Goal: Information Seeking & Learning: Learn about a topic

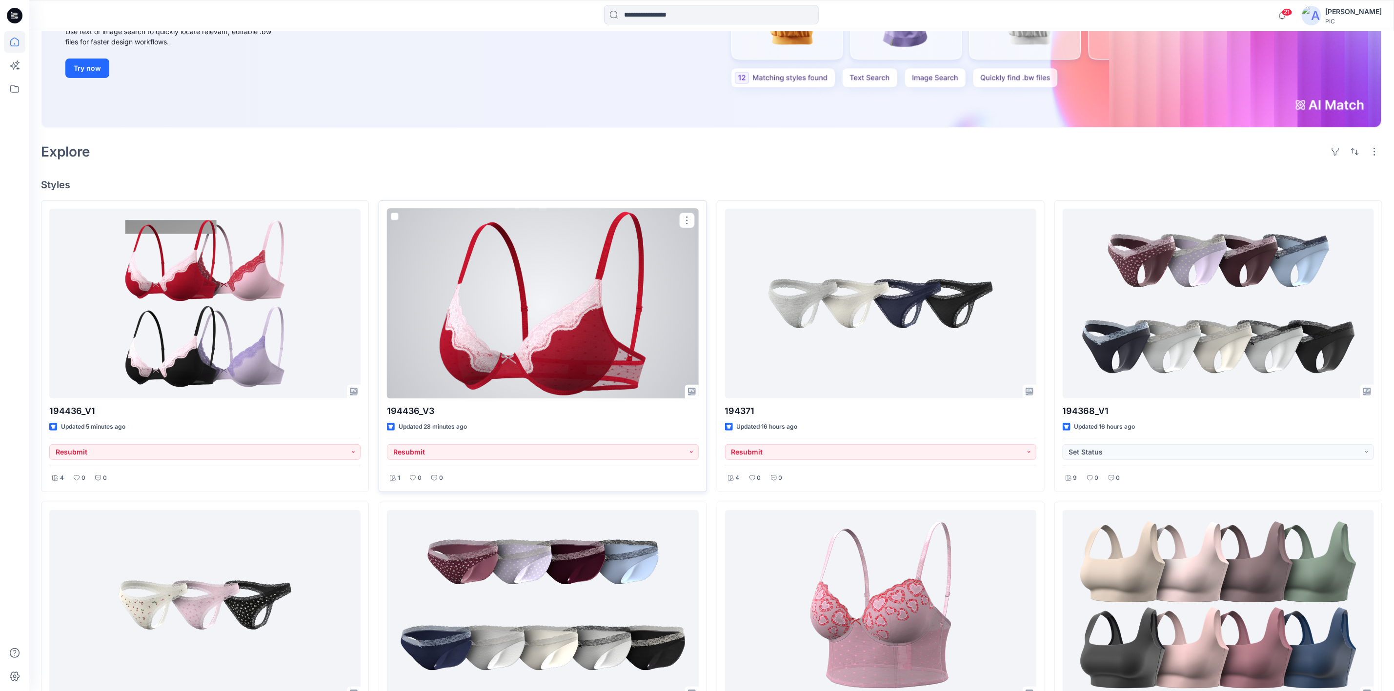
scroll to position [195, 0]
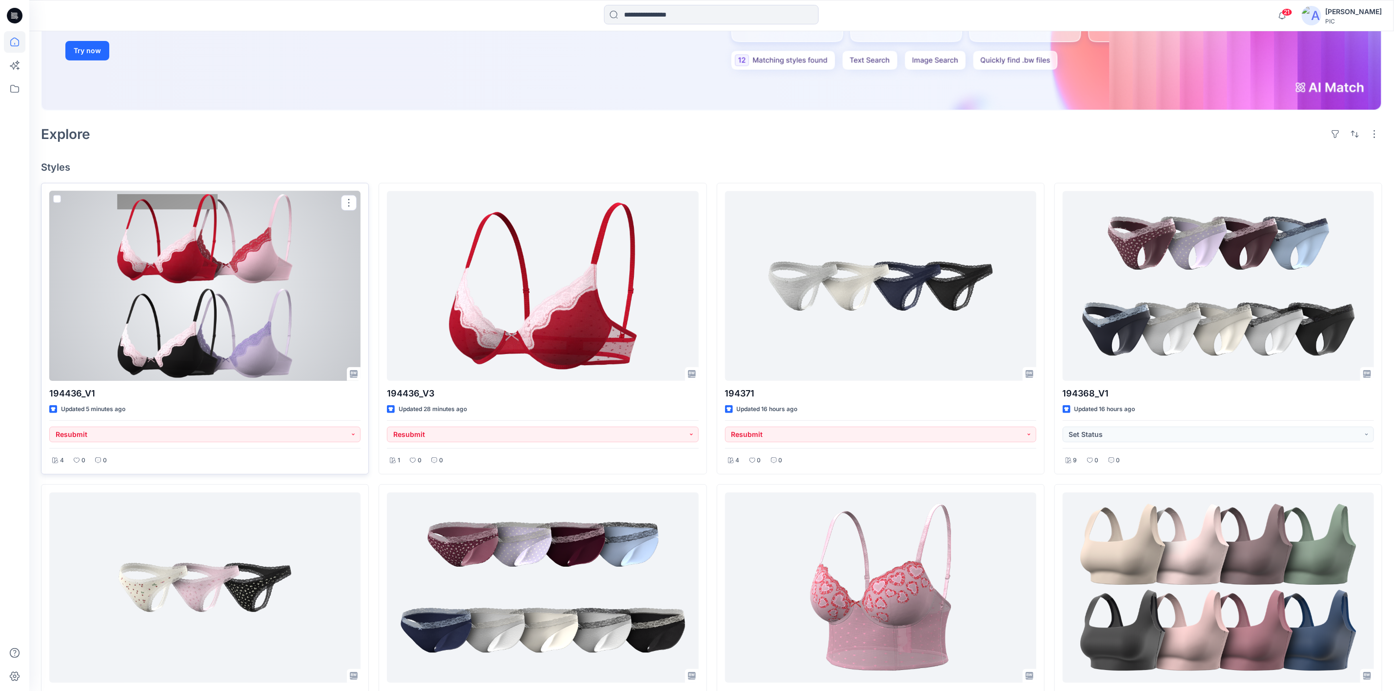
click at [138, 287] on div at bounding box center [204, 286] width 311 height 190
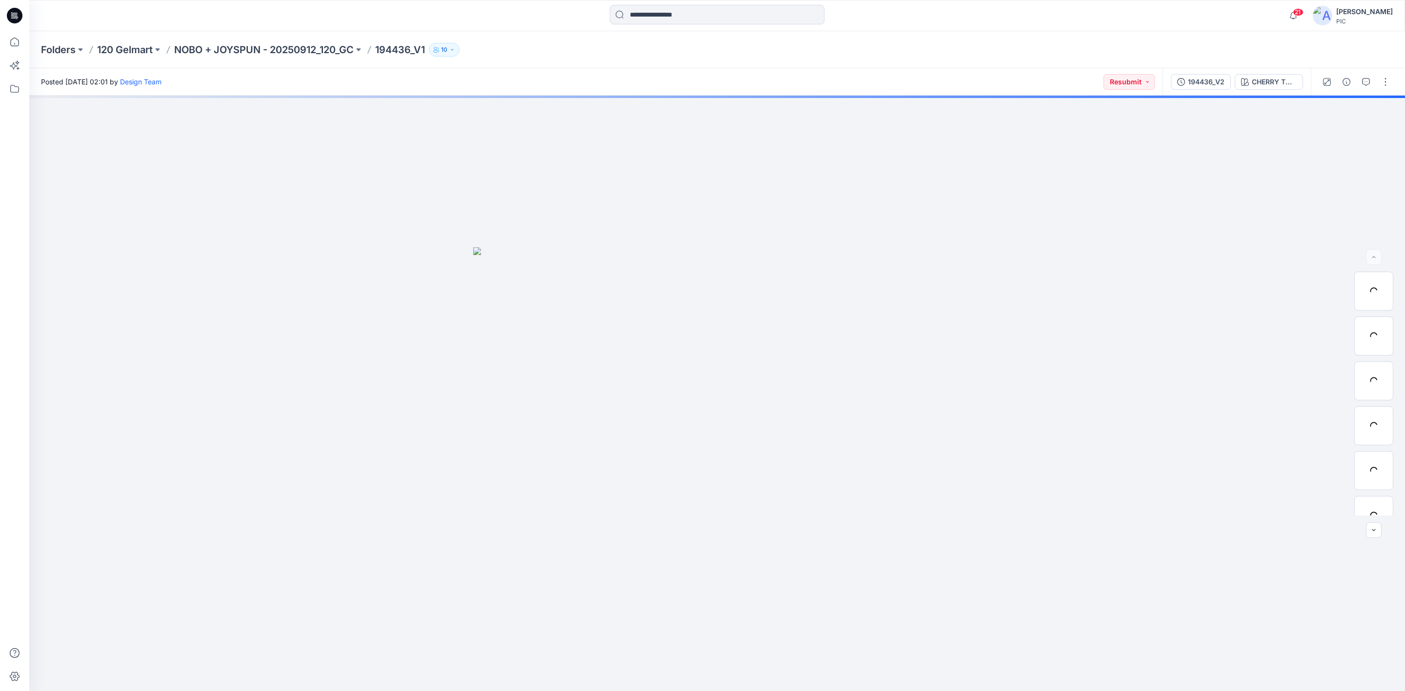
click at [1198, 80] on div "194436_V2" at bounding box center [1206, 82] width 37 height 11
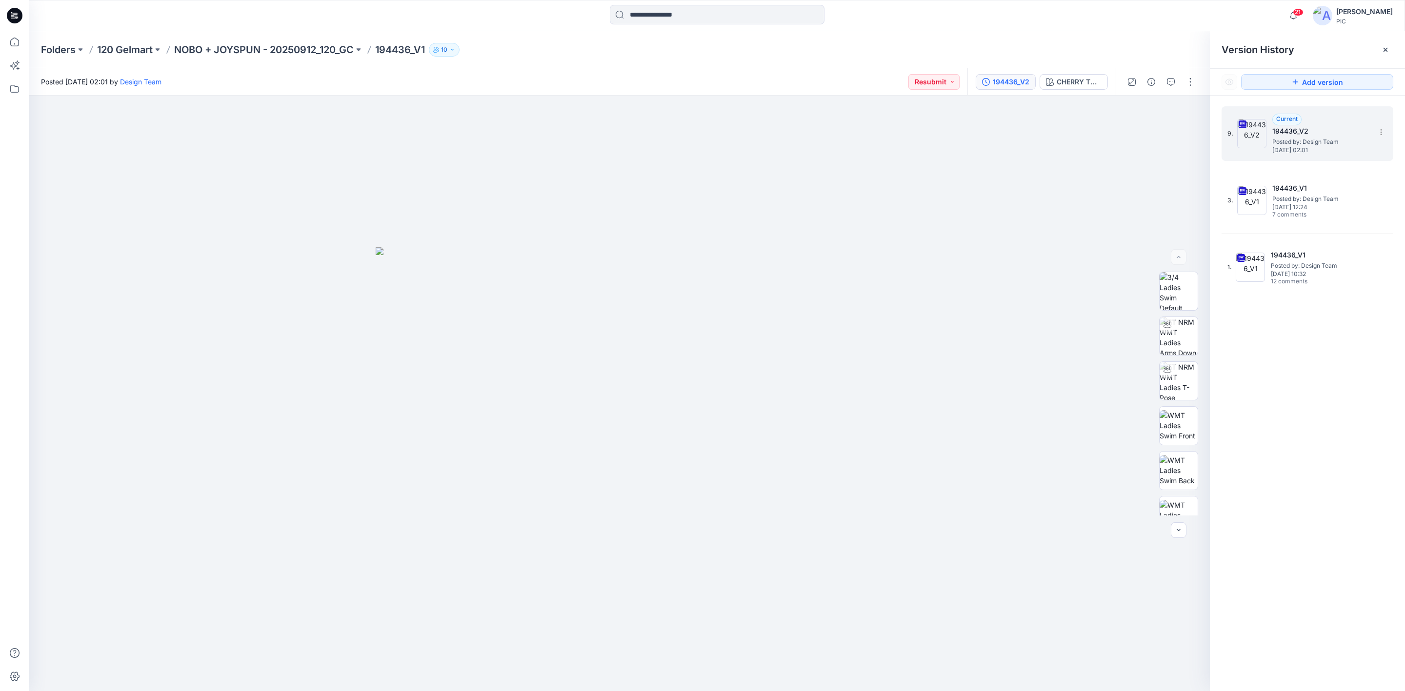
click at [1310, 132] on h5 "194436_V2" at bounding box center [1321, 131] width 98 height 12
click at [1170, 79] on icon "button" at bounding box center [1171, 82] width 8 height 8
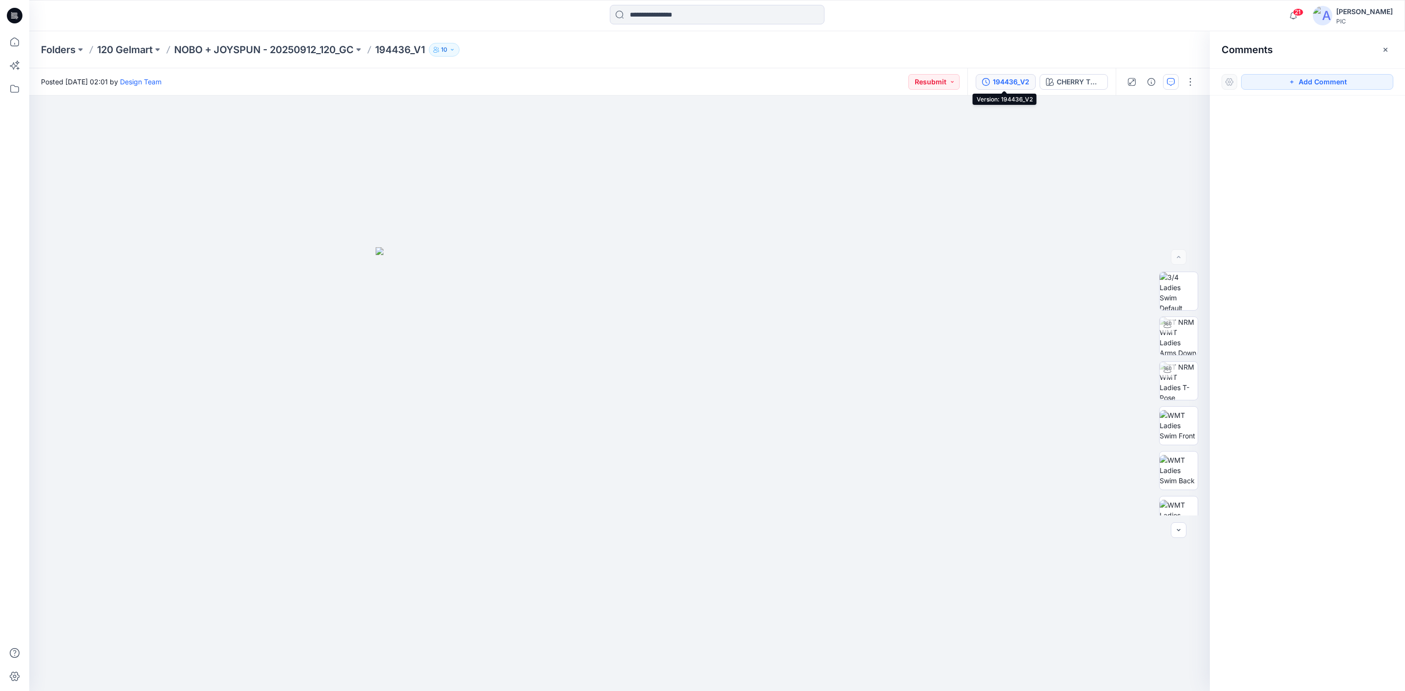
click at [1015, 80] on div "194436_V2" at bounding box center [1011, 82] width 37 height 11
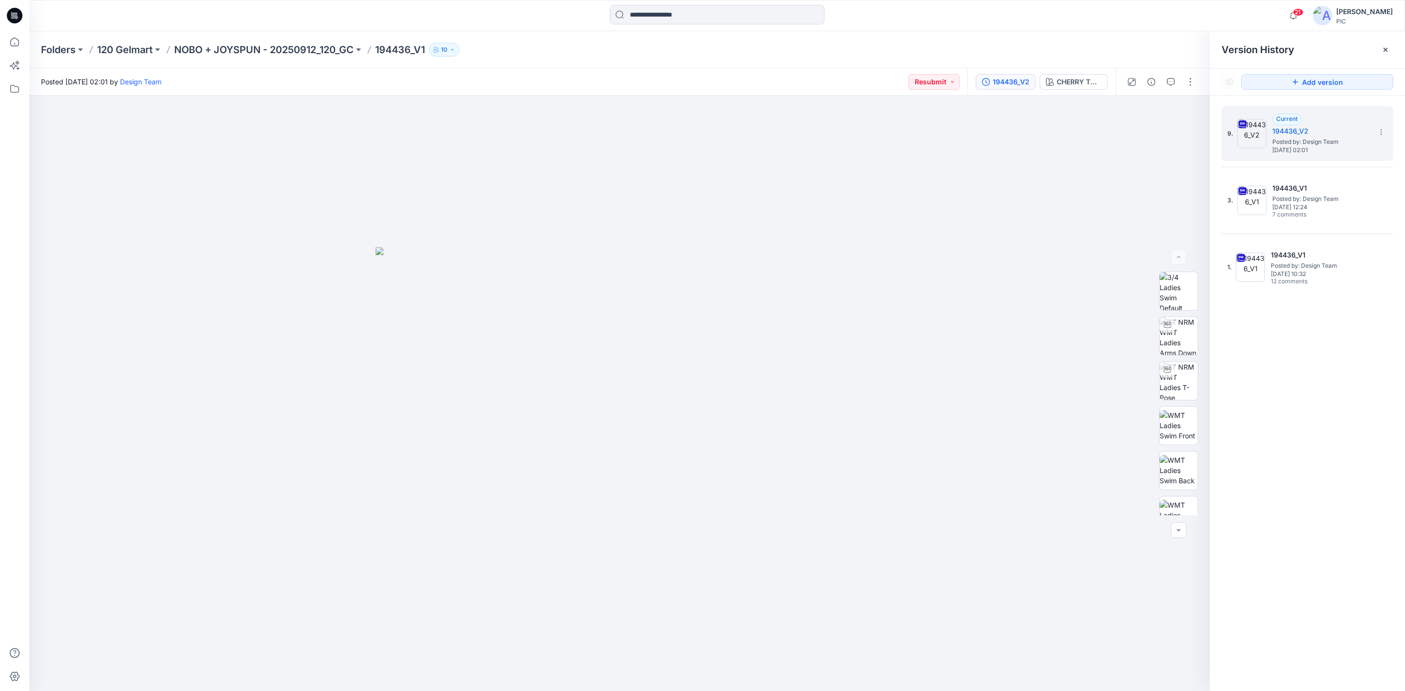
click at [1322, 458] on div "9. Current 194436_V2 Posted by: Design Team [DATE] 02:01 3. 194436_V1 Posted by…" at bounding box center [1307, 401] width 195 height 610
click at [1007, 78] on div "194436_V2" at bounding box center [1011, 82] width 37 height 11
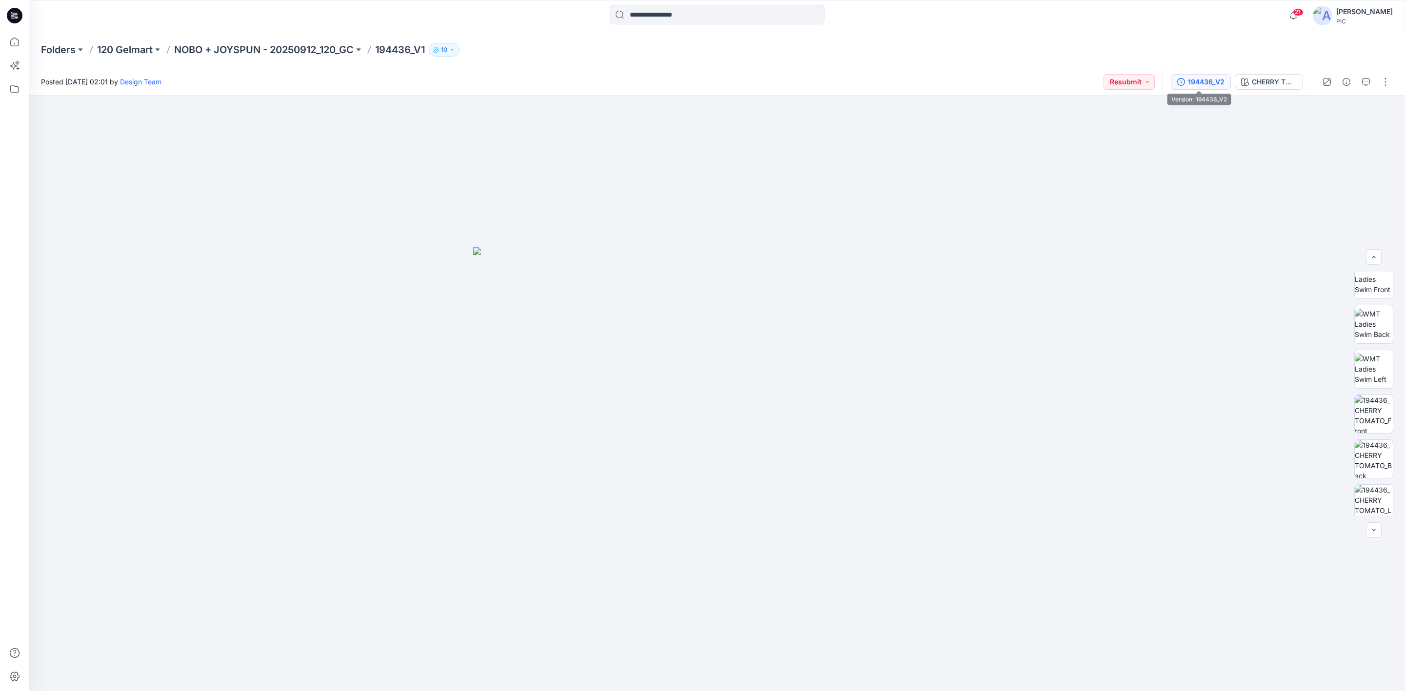
click at [1196, 82] on div "194436_V2" at bounding box center [1206, 82] width 37 height 11
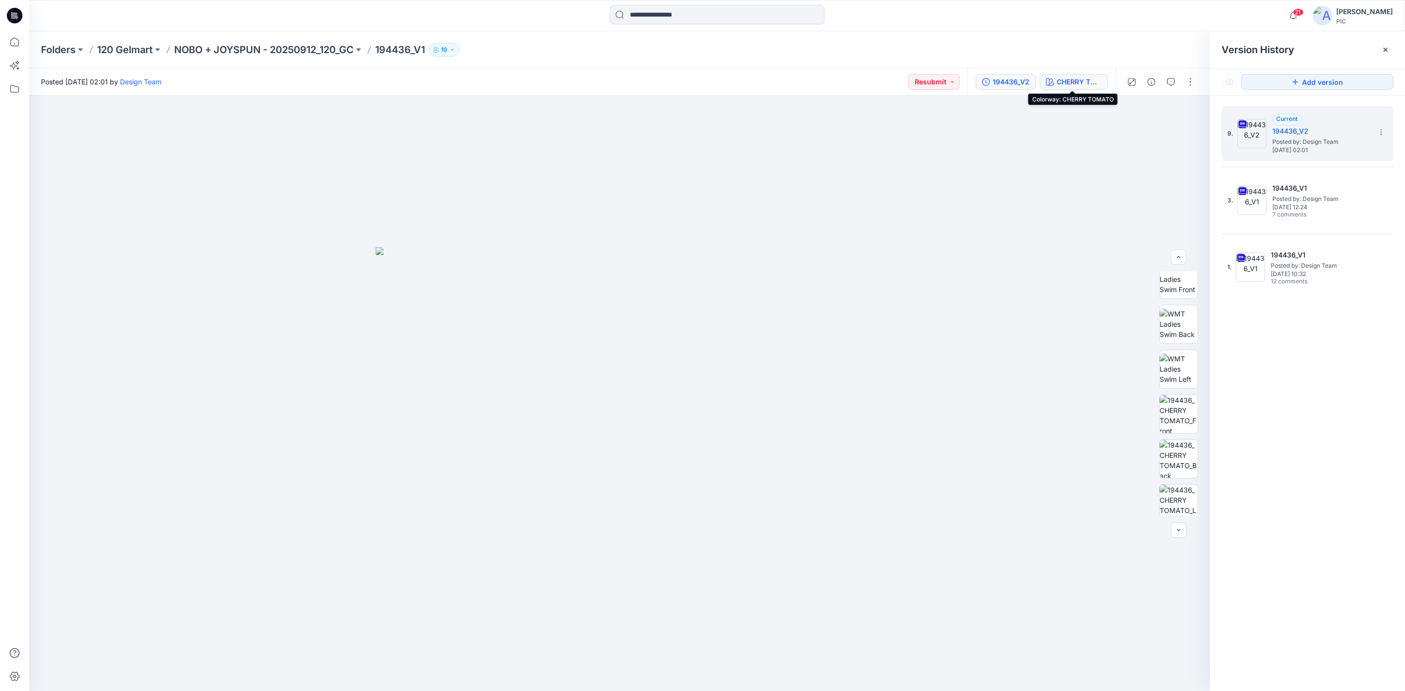
click at [1081, 82] on div "CHERRY TOMATO" at bounding box center [1079, 82] width 45 height 11
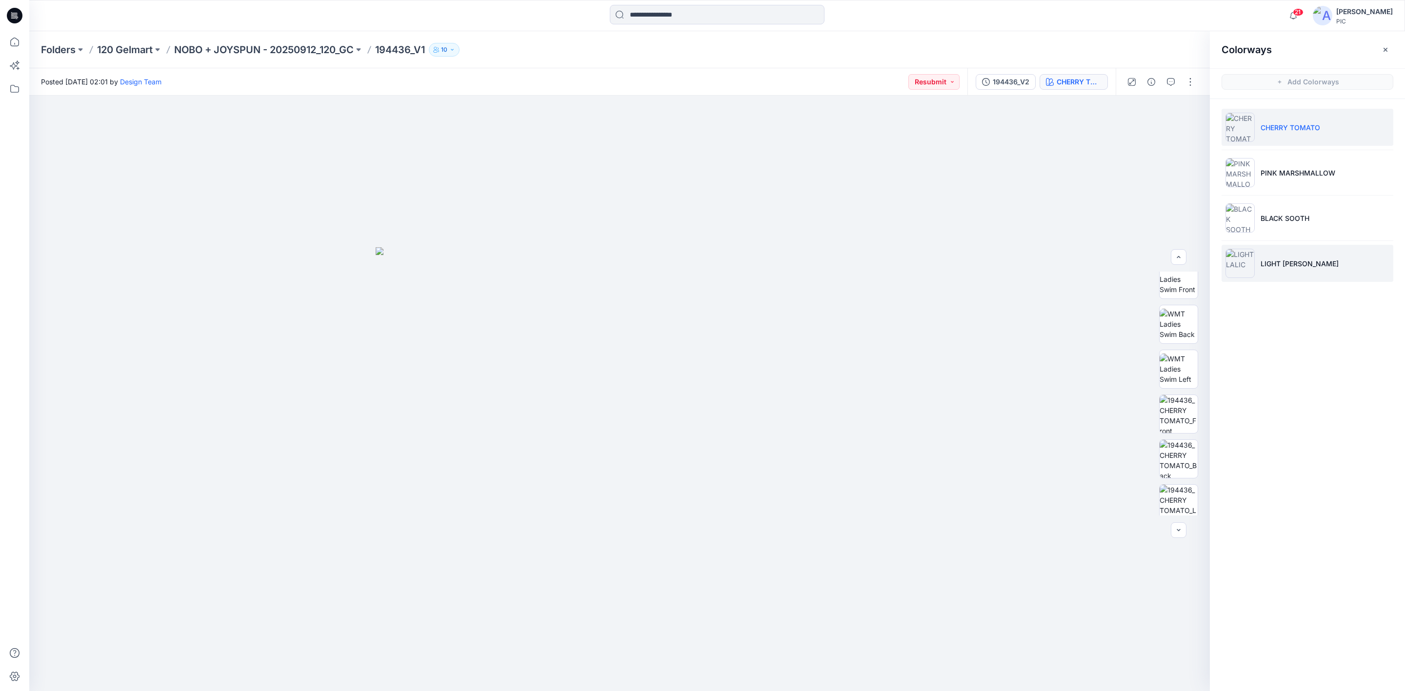
click at [1266, 255] on li "LIGHT [PERSON_NAME]" at bounding box center [1307, 263] width 172 height 37
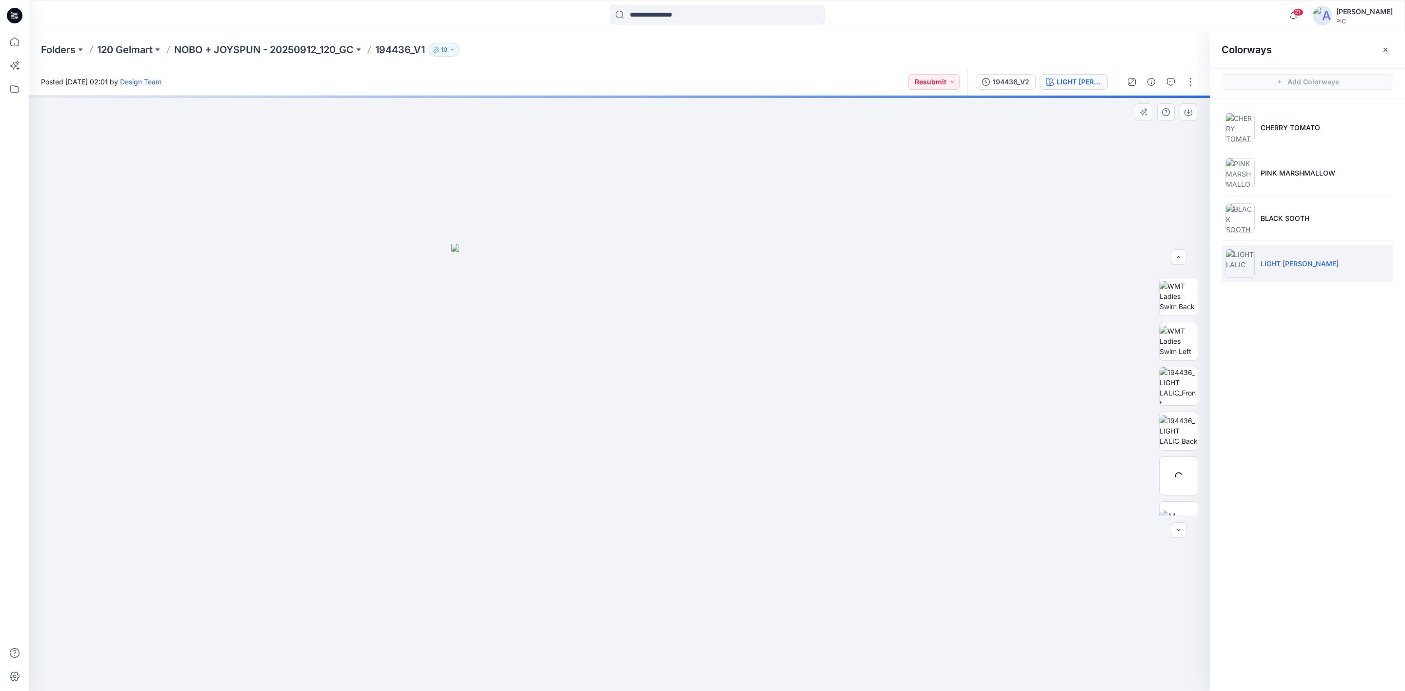
scroll to position [199, 0]
click at [1171, 354] on img at bounding box center [1178, 361] width 38 height 38
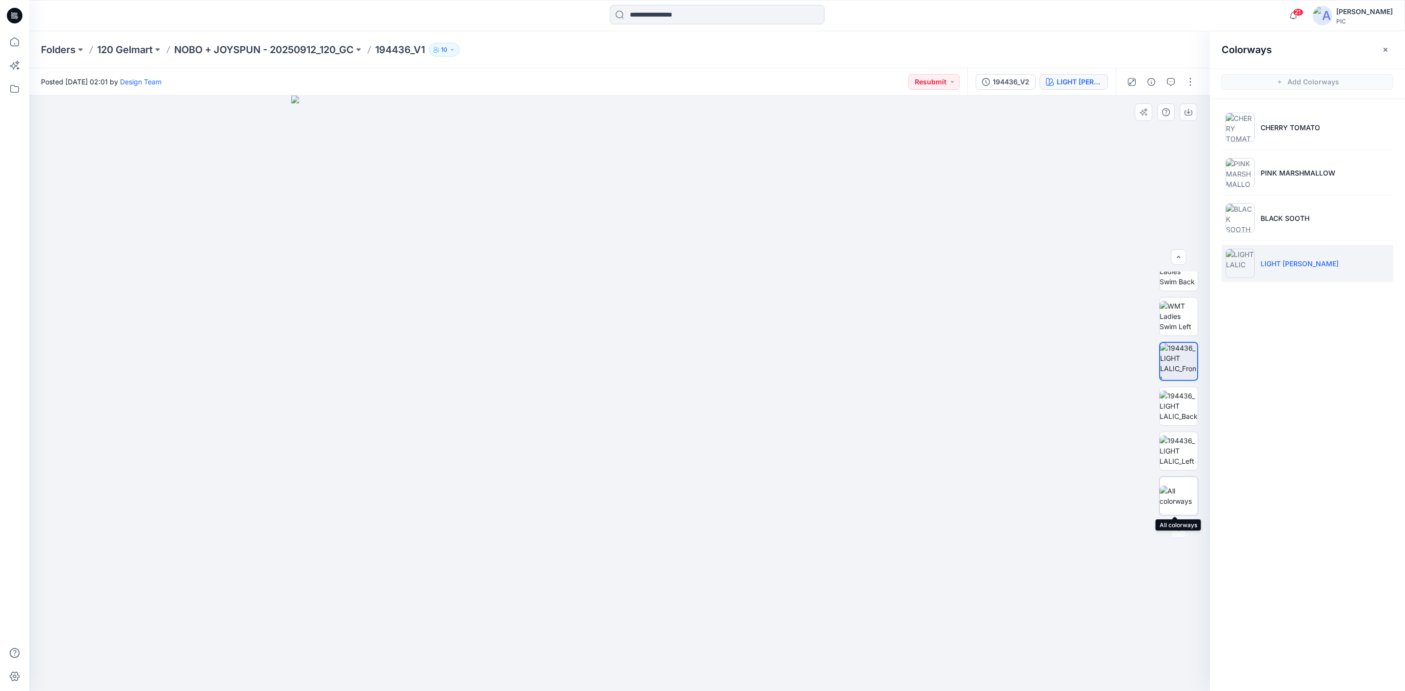
click at [1175, 488] on img at bounding box center [1178, 496] width 38 height 20
click at [1176, 533] on div at bounding box center [1179, 530] width 16 height 16
click at [1177, 532] on div at bounding box center [1179, 530] width 16 height 16
click at [1171, 359] on img at bounding box center [1178, 361] width 38 height 38
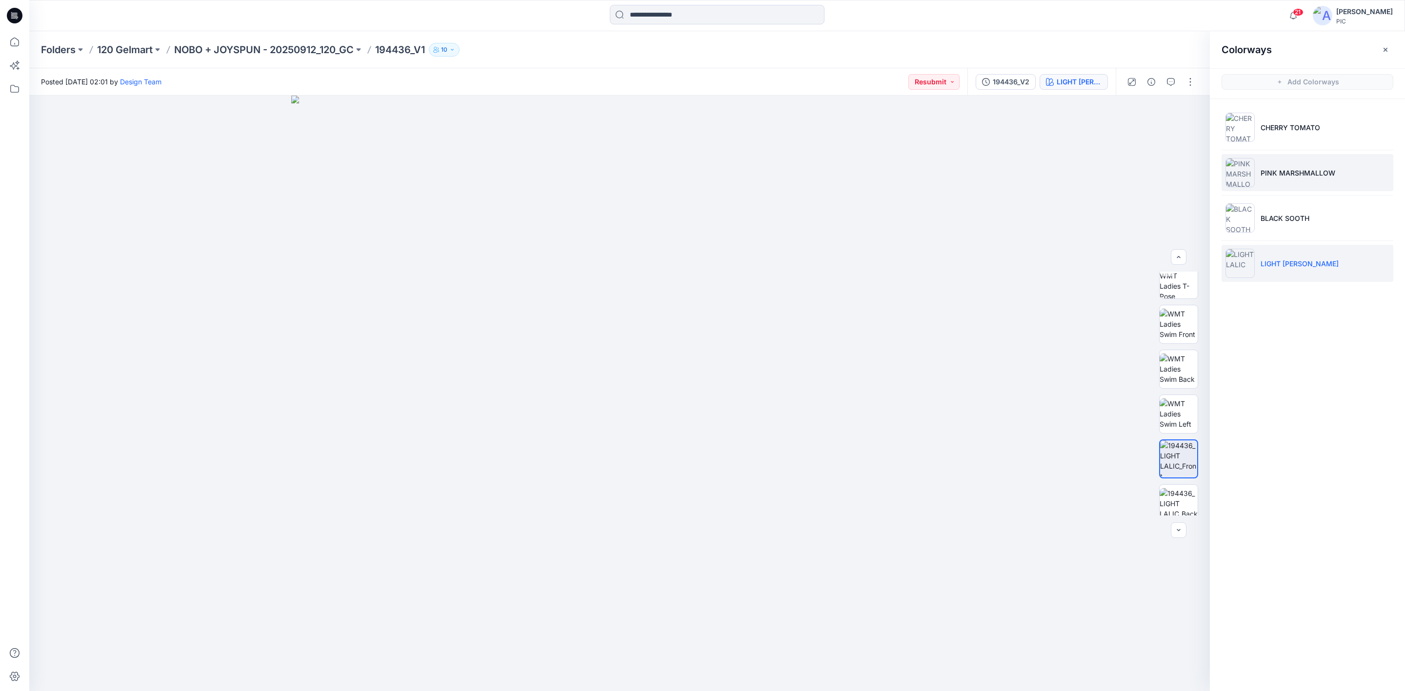
click at [1277, 169] on p "PINK MARSHMALLOW" at bounding box center [1297, 173] width 75 height 10
click at [1180, 459] on img at bounding box center [1178, 459] width 38 height 38
click at [279, 43] on p "NOBO + JOYSPUN - 20250912_120_GC" at bounding box center [264, 50] width 180 height 14
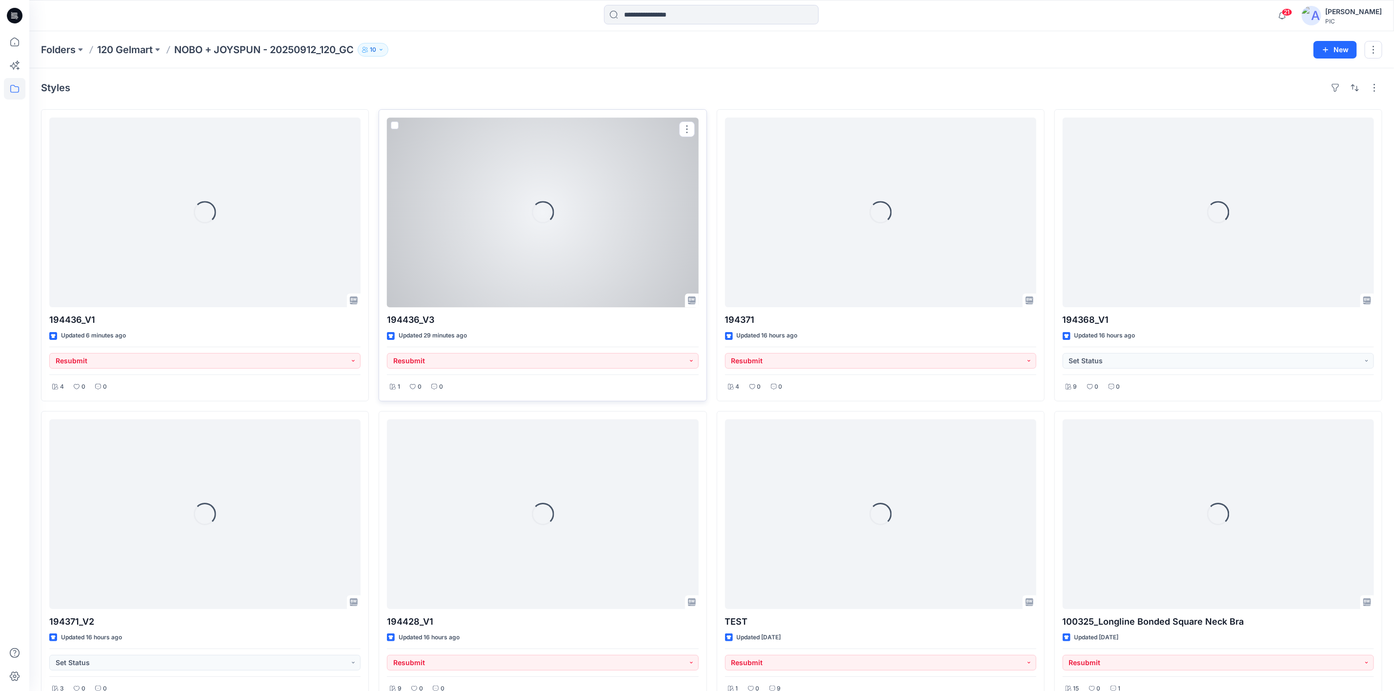
click at [517, 180] on div "Loading..." at bounding box center [542, 213] width 311 height 190
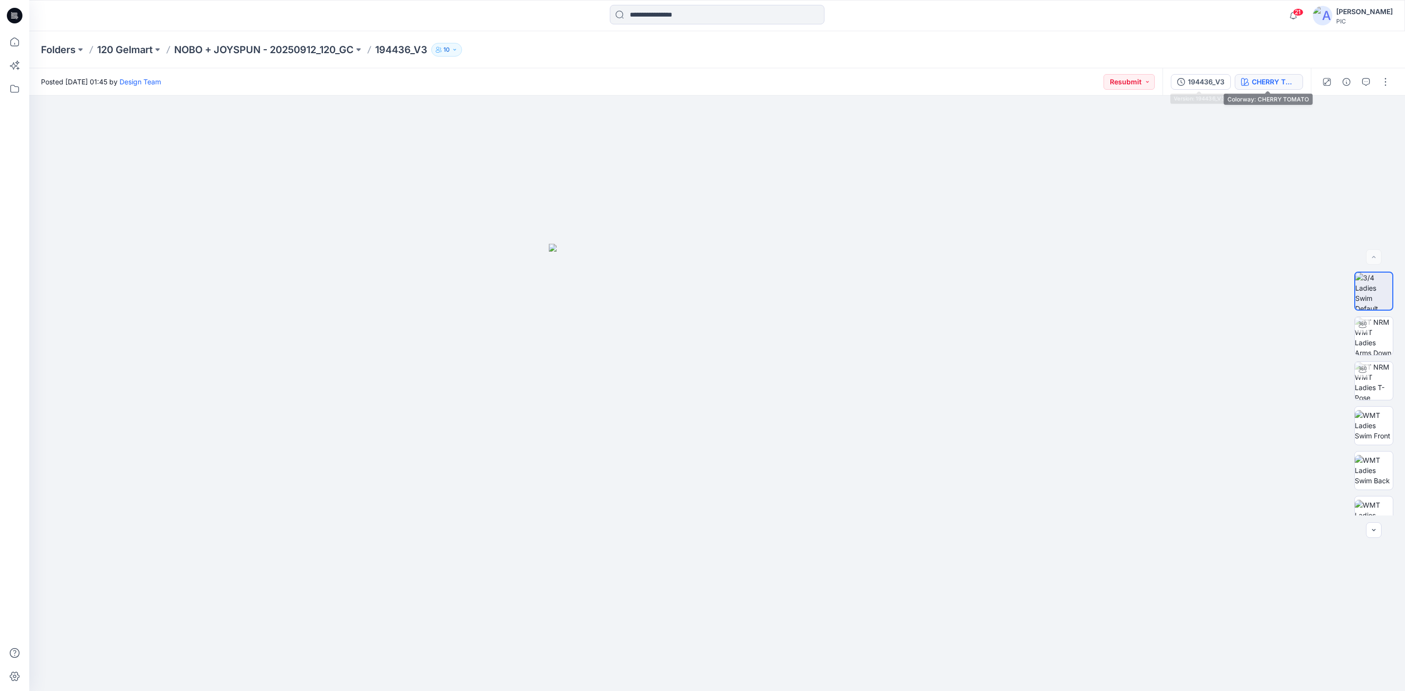
click at [1257, 79] on div "CHERRY TOMATO" at bounding box center [1274, 82] width 45 height 11
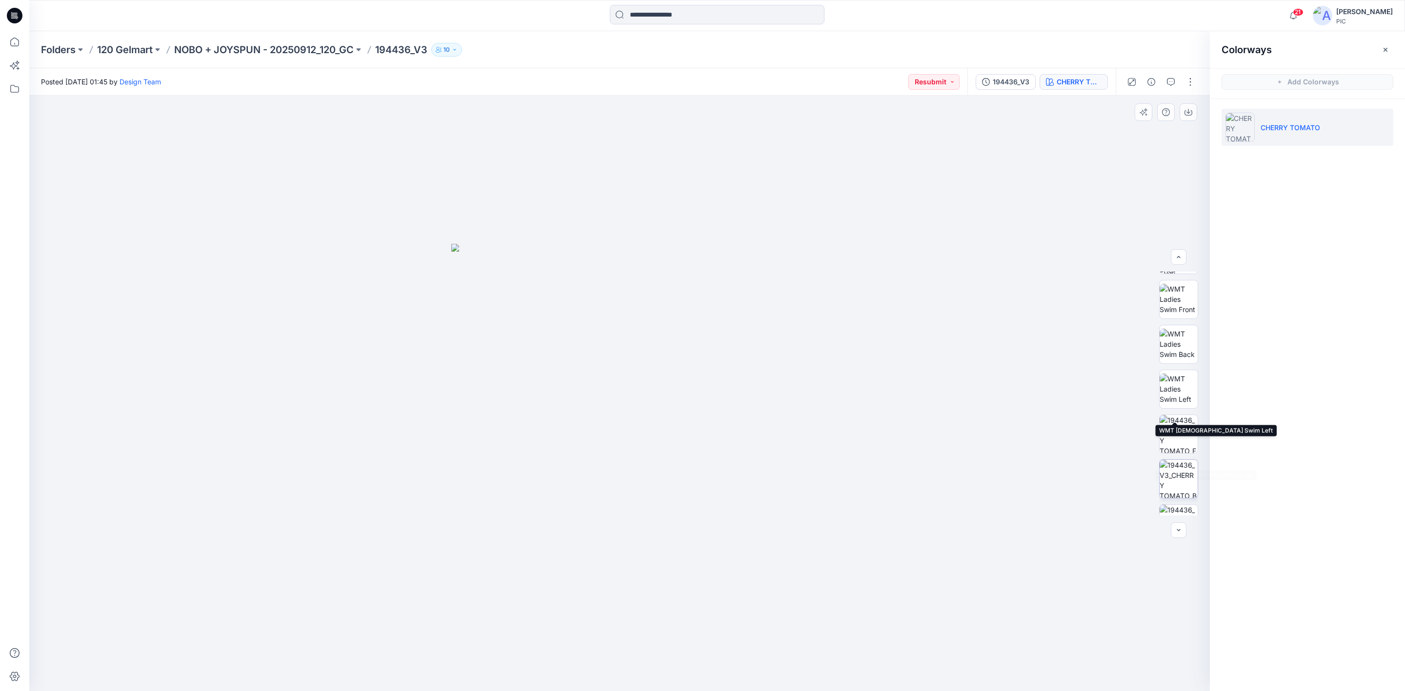
scroll to position [154, 0]
click at [1170, 415] on img at bounding box center [1178, 407] width 38 height 38
click at [244, 46] on p "NOBO + JOYSPUN - 20250912_120_GC" at bounding box center [264, 50] width 180 height 14
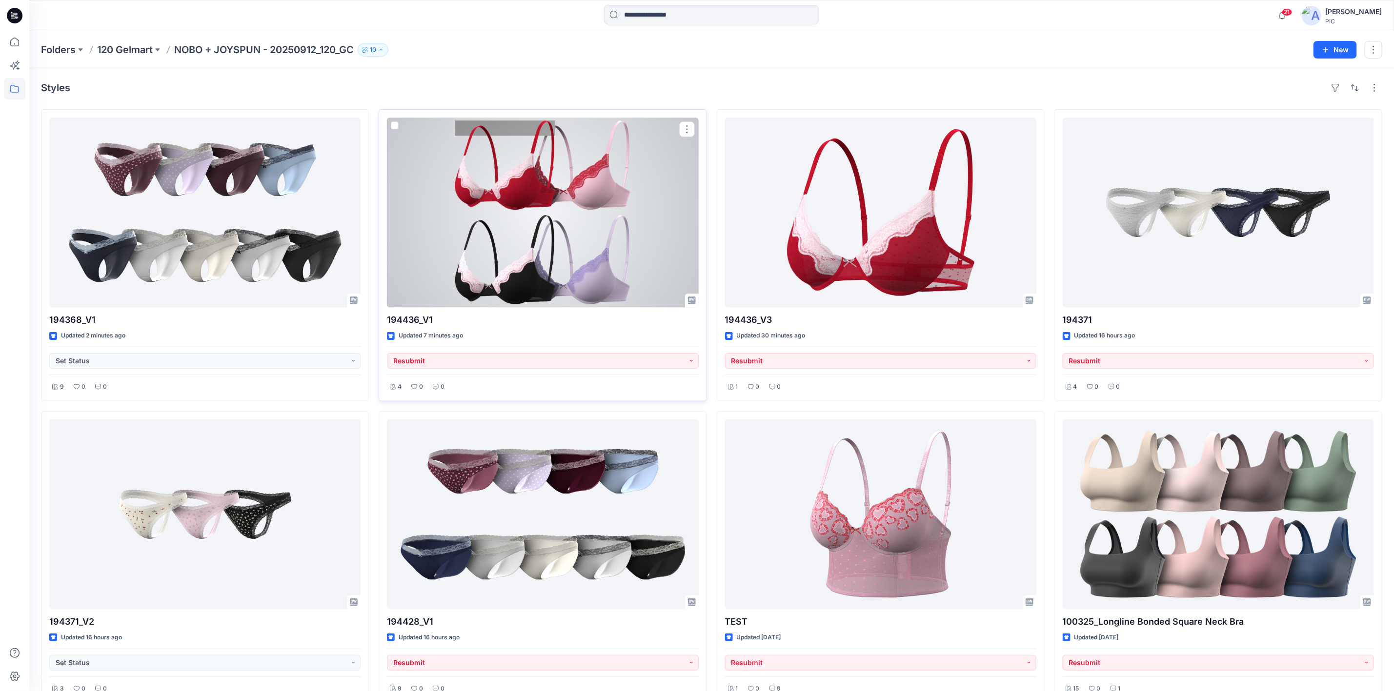
click at [587, 195] on div at bounding box center [542, 213] width 311 height 190
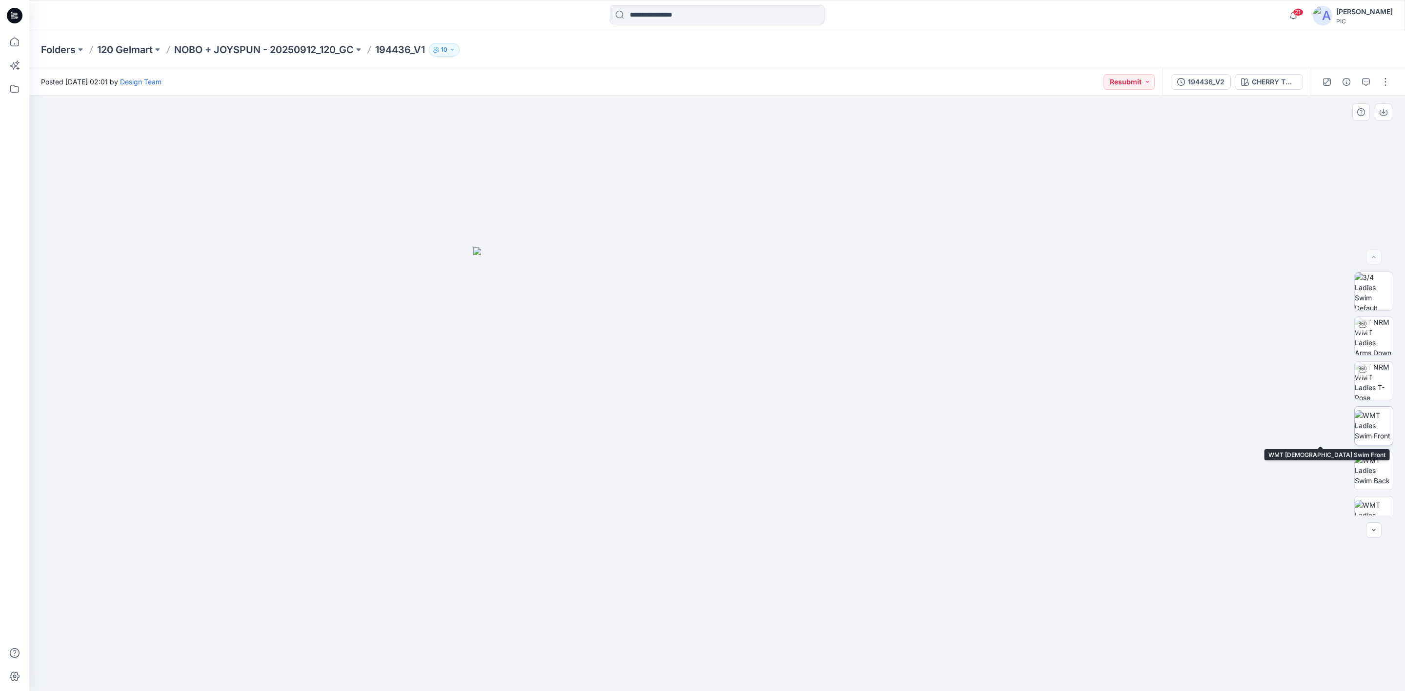
scroll to position [146, 0]
click at [1362, 419] on img at bounding box center [1374, 414] width 38 height 38
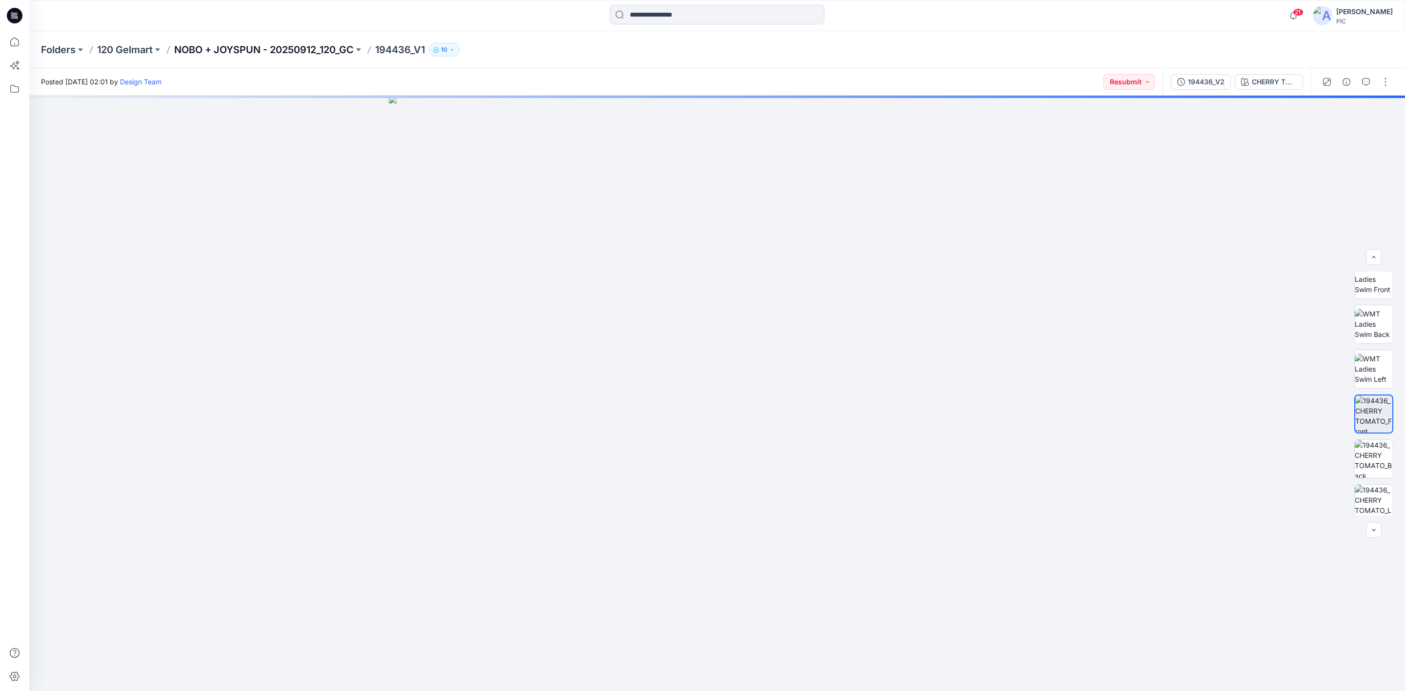
click at [233, 54] on p "NOBO + JOYSPUN - 20250912_120_GC" at bounding box center [264, 50] width 180 height 14
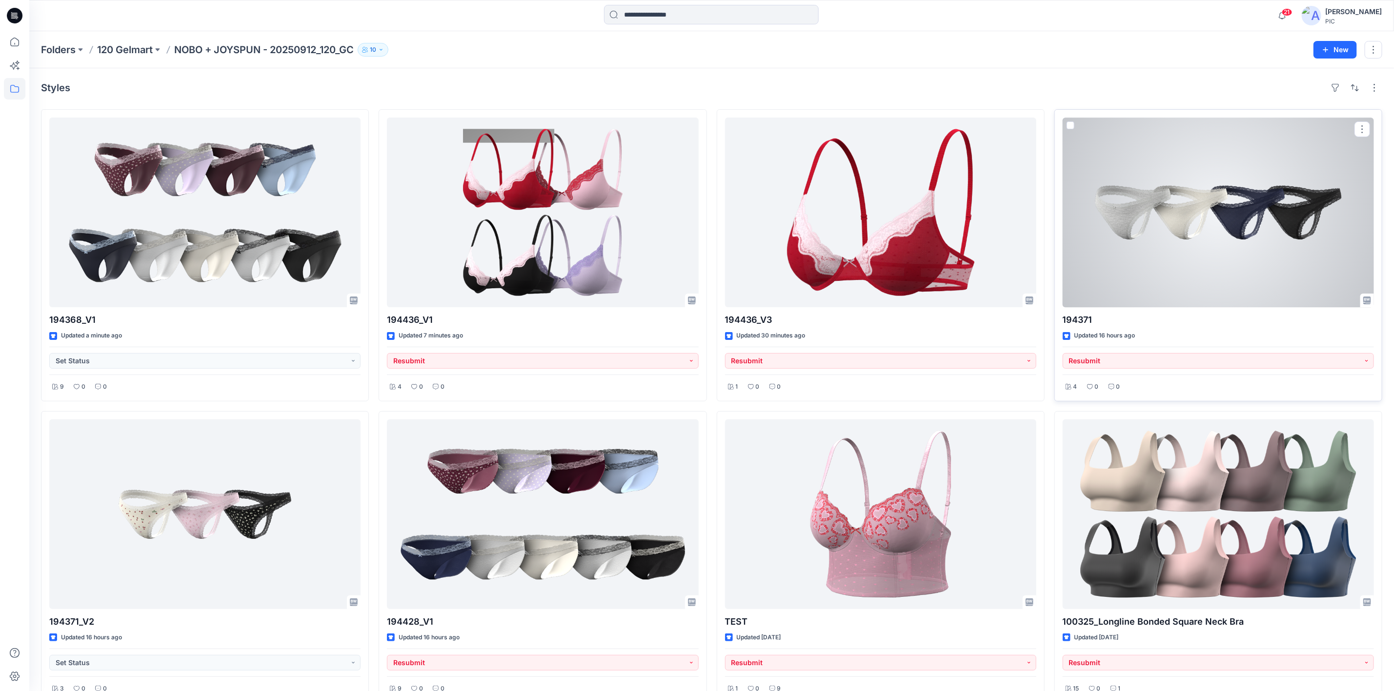
click at [1188, 201] on div at bounding box center [1217, 213] width 311 height 190
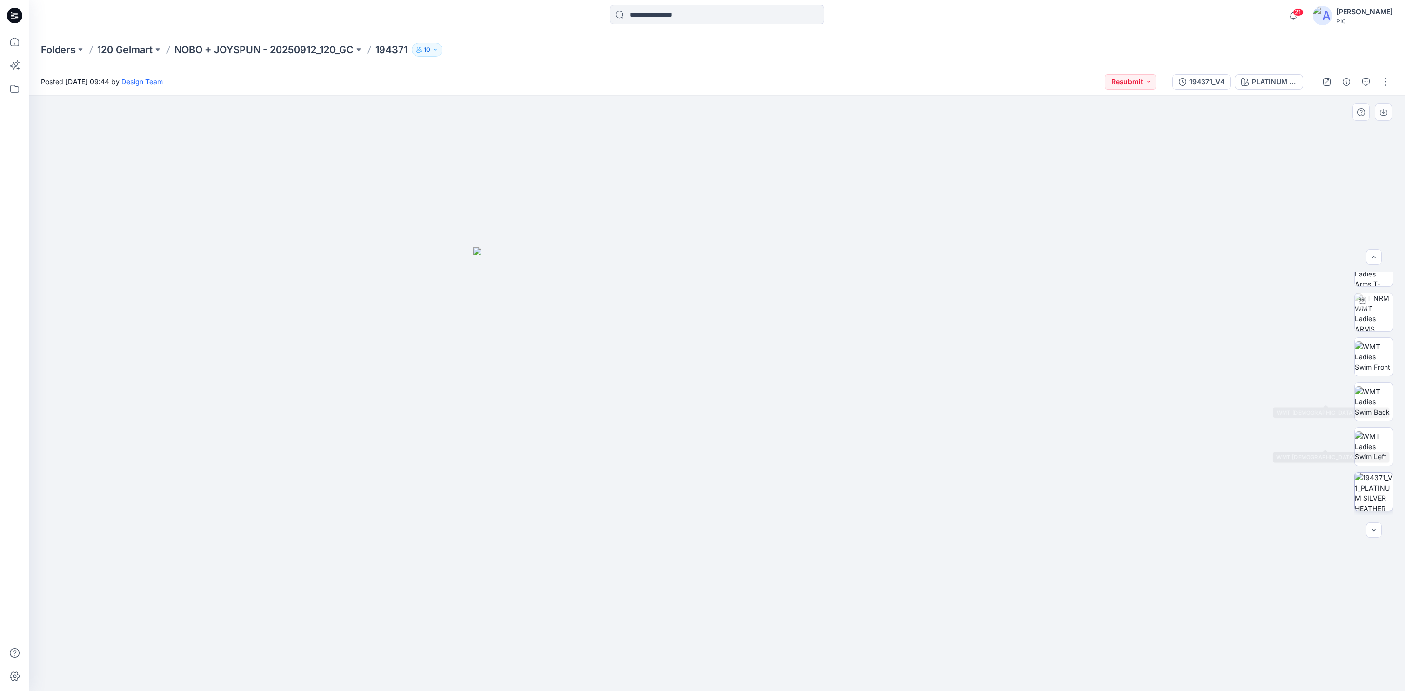
scroll to position [97, 0]
click at [1364, 455] on img at bounding box center [1374, 463] width 38 height 38
click at [1264, 83] on div "PLATINUM SILVER HEATHER" at bounding box center [1274, 82] width 45 height 11
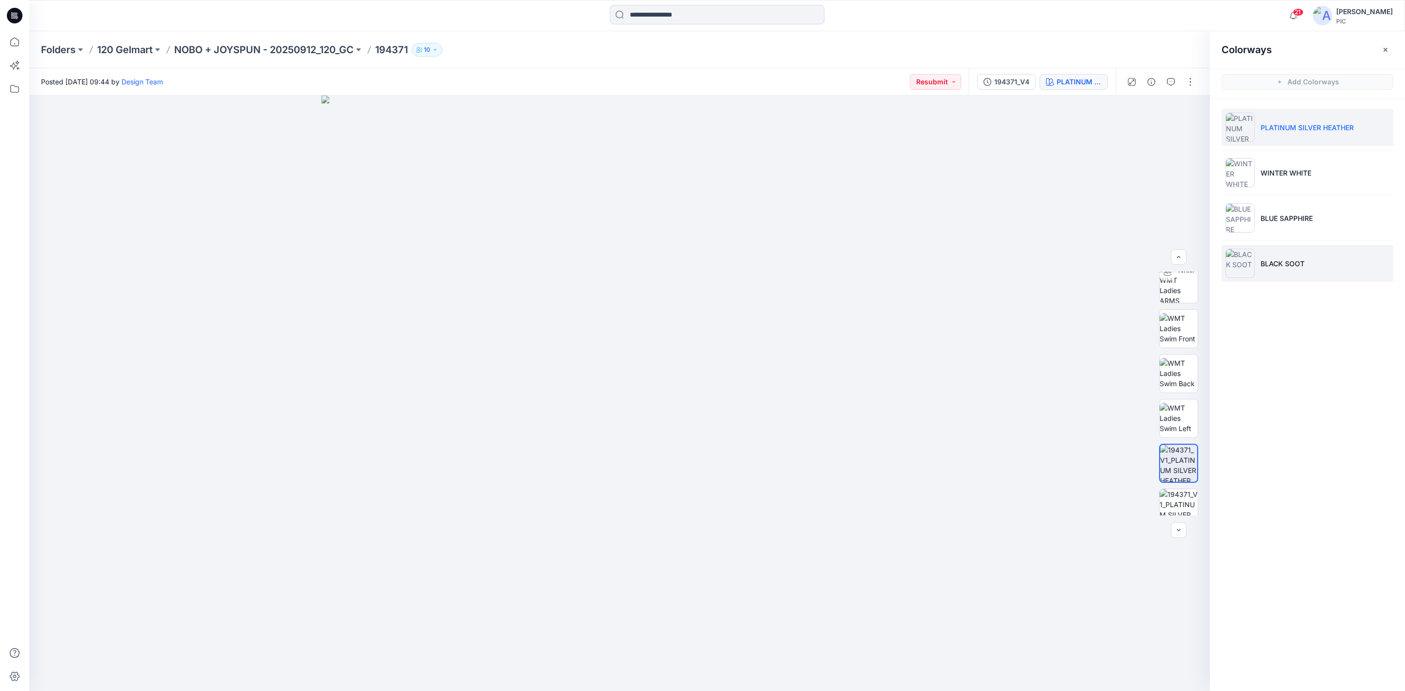
click at [1232, 265] on img at bounding box center [1239, 263] width 29 height 29
click at [1168, 465] on img at bounding box center [1178, 463] width 38 height 31
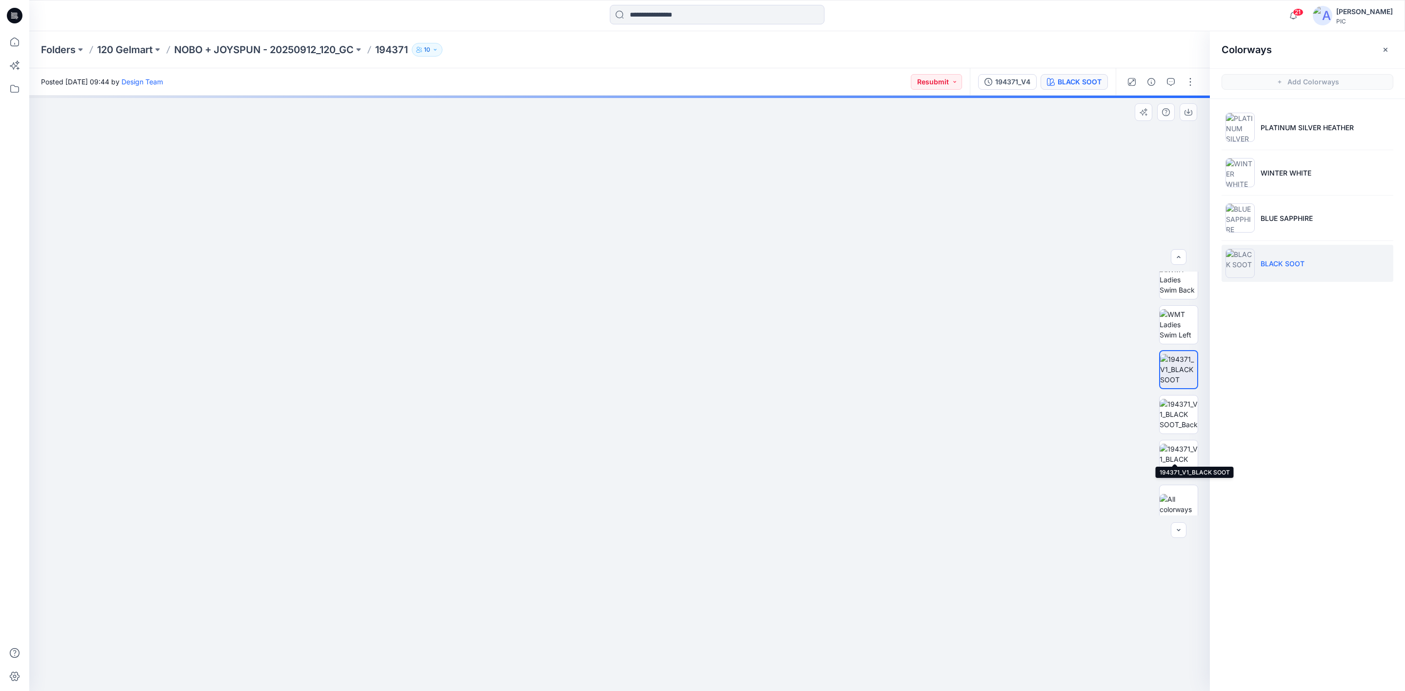
scroll to position [199, 0]
click at [1288, 213] on li "BLUE SAPPHIRE" at bounding box center [1307, 218] width 172 height 37
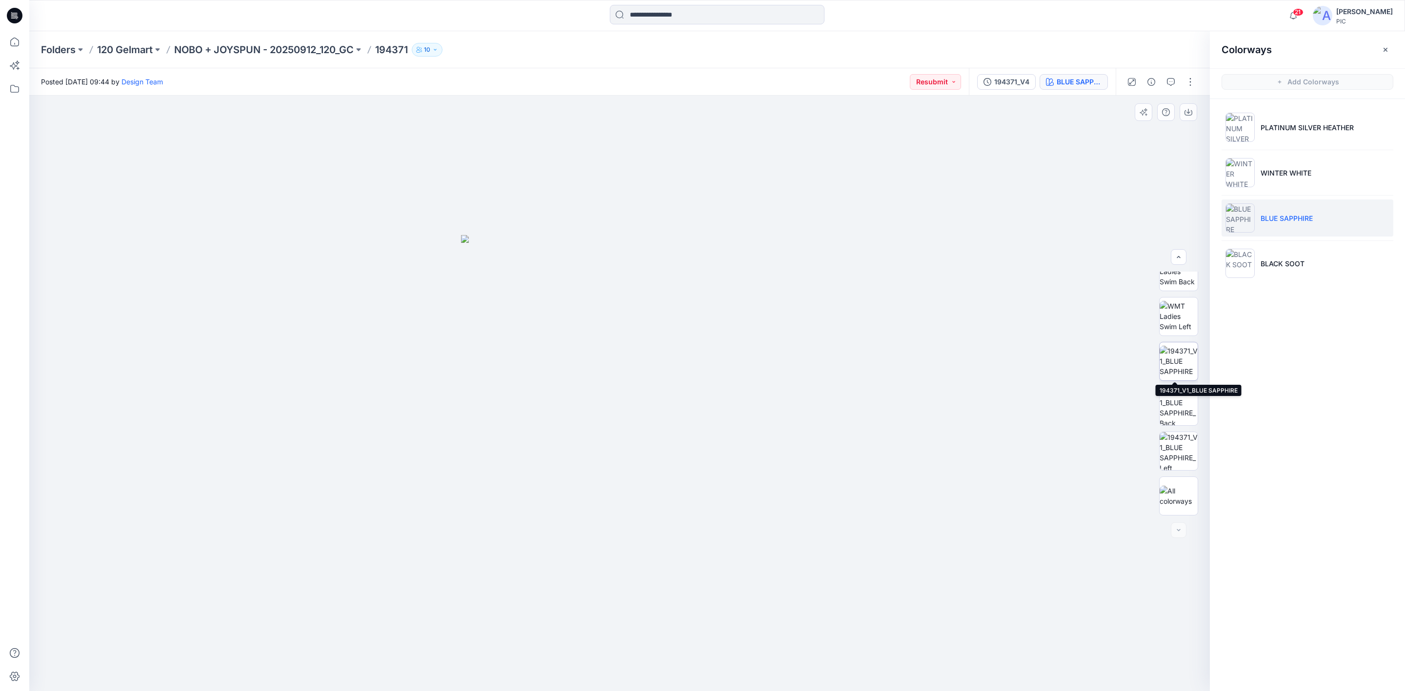
click at [1178, 360] on img at bounding box center [1178, 361] width 38 height 31
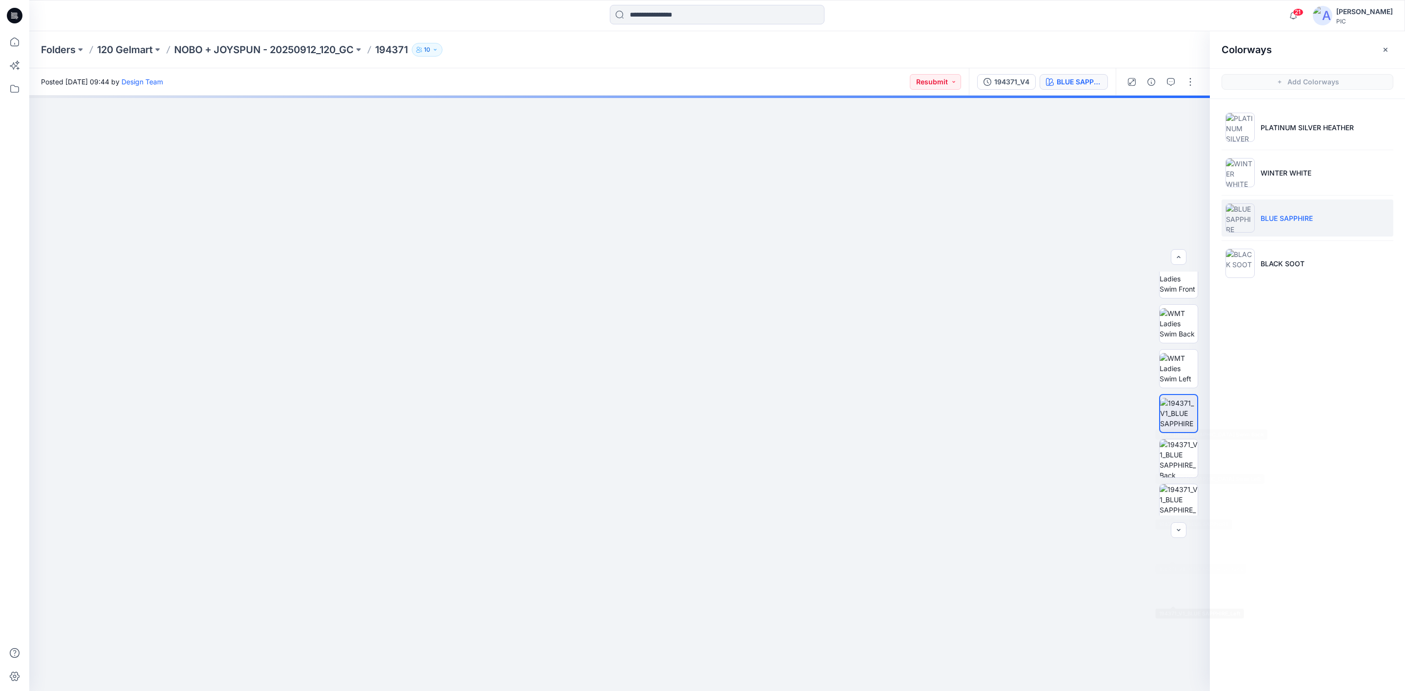
scroll to position [53, 0]
click at [1275, 167] on li "WINTER WHITE" at bounding box center [1307, 172] width 172 height 37
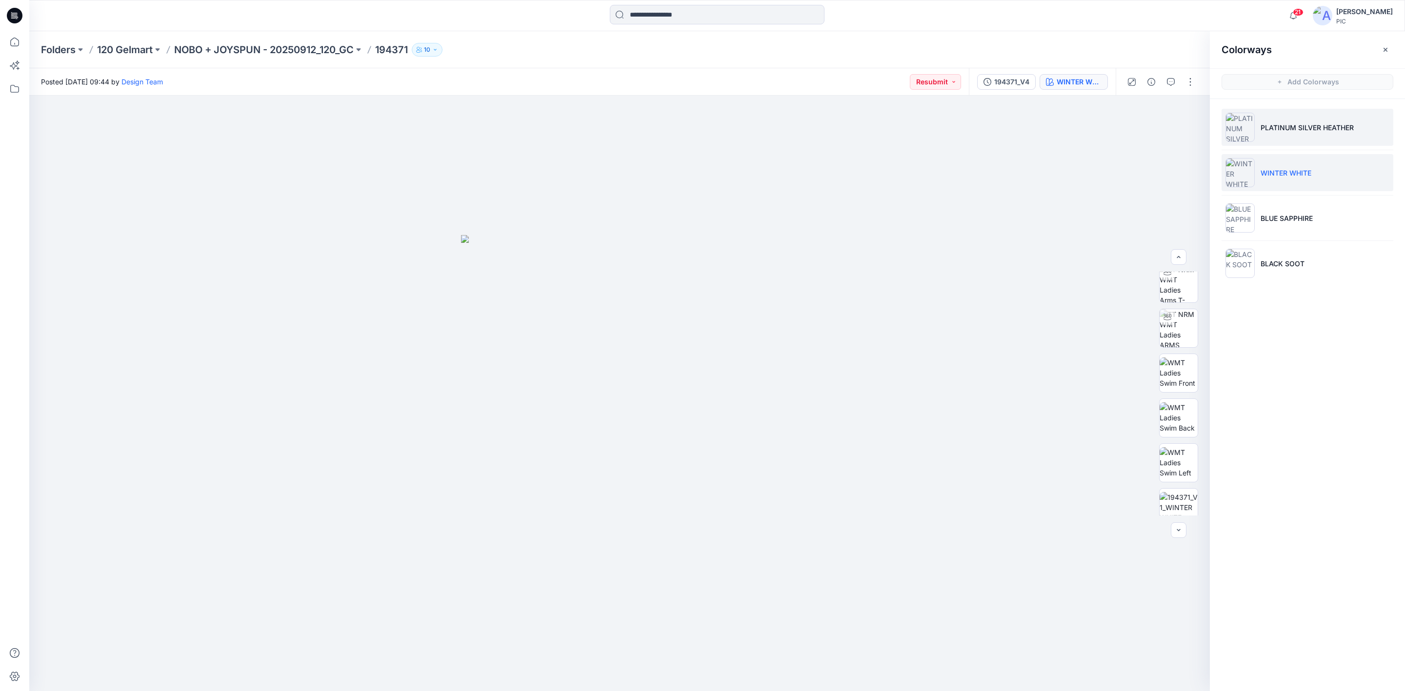
click at [1272, 125] on p "PLATINUM SILVER HEATHER" at bounding box center [1306, 127] width 93 height 10
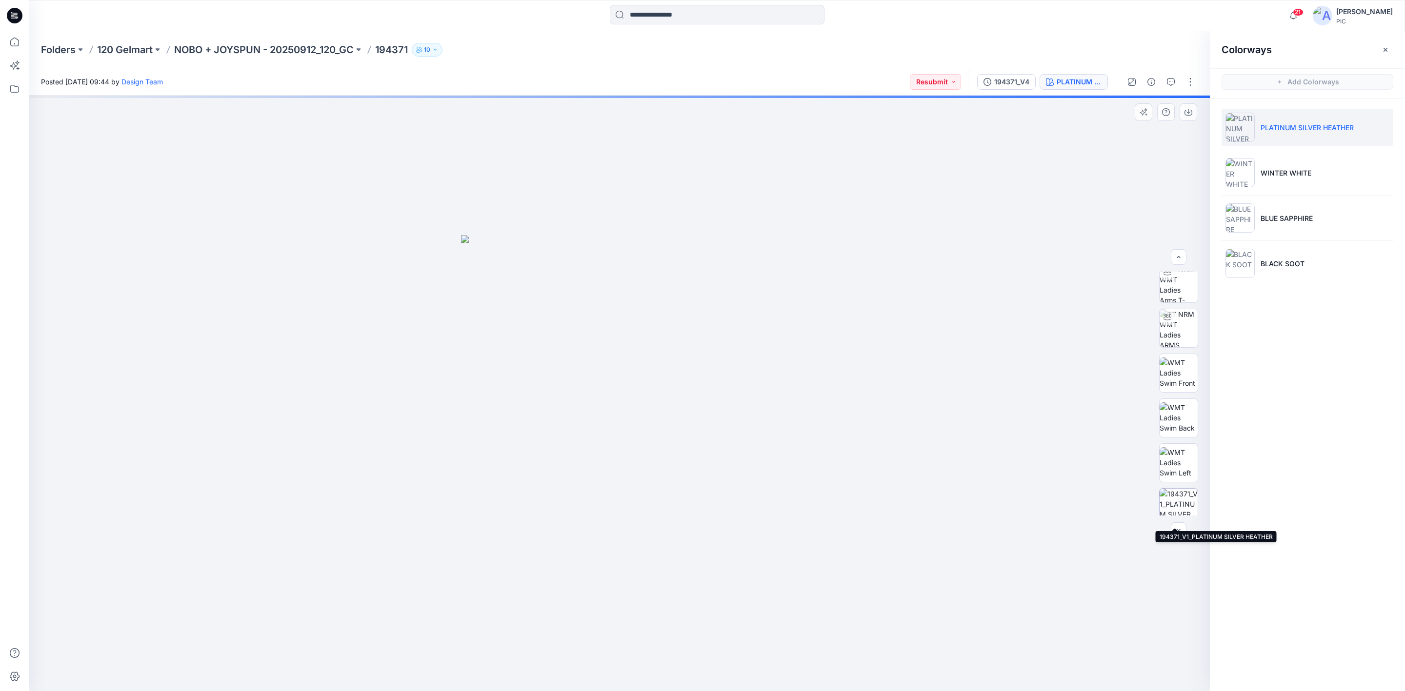
click at [1178, 501] on img at bounding box center [1178, 508] width 38 height 38
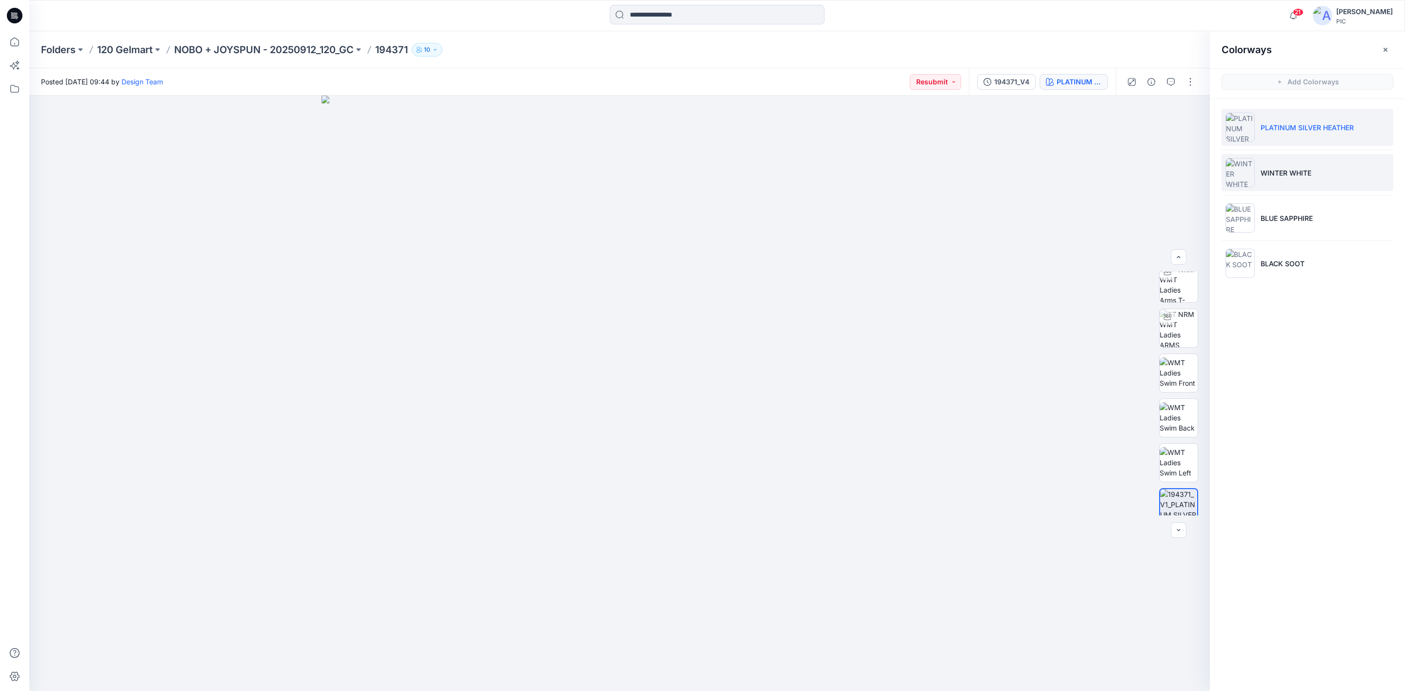
click at [1273, 177] on p "WINTER WHITE" at bounding box center [1285, 173] width 51 height 10
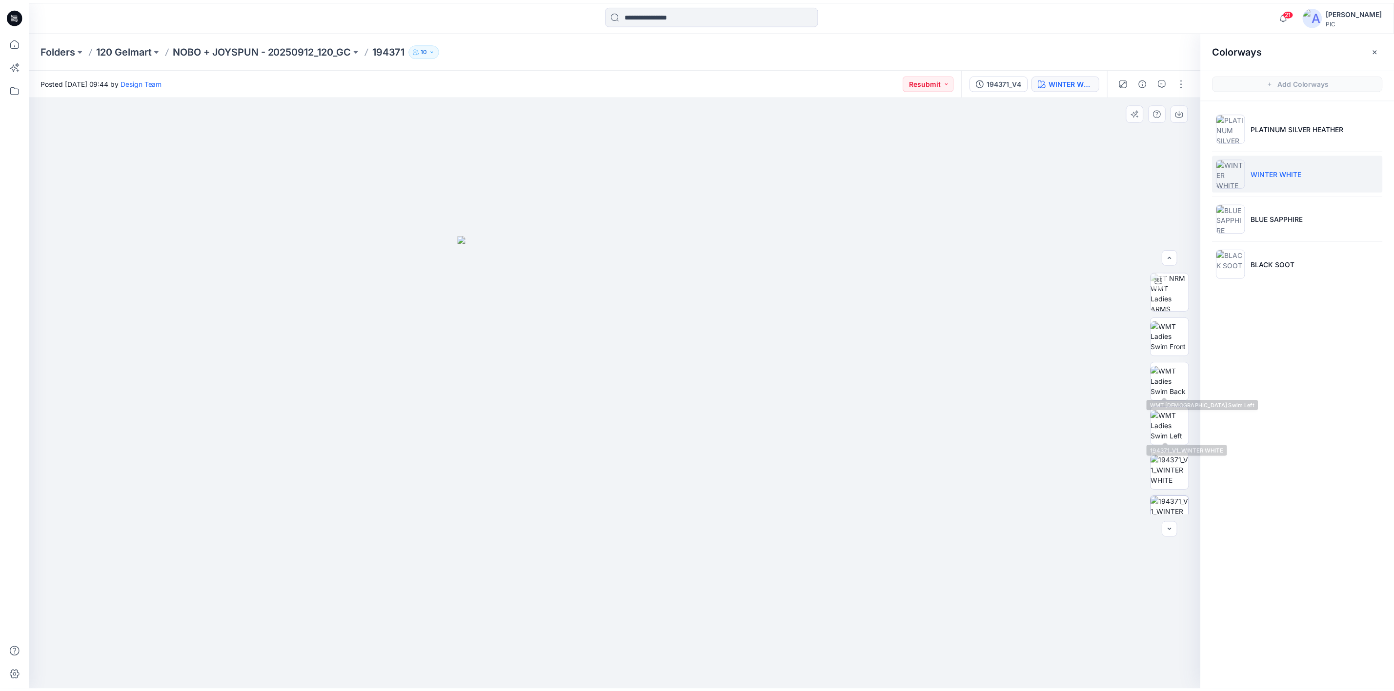
scroll to position [150, 0]
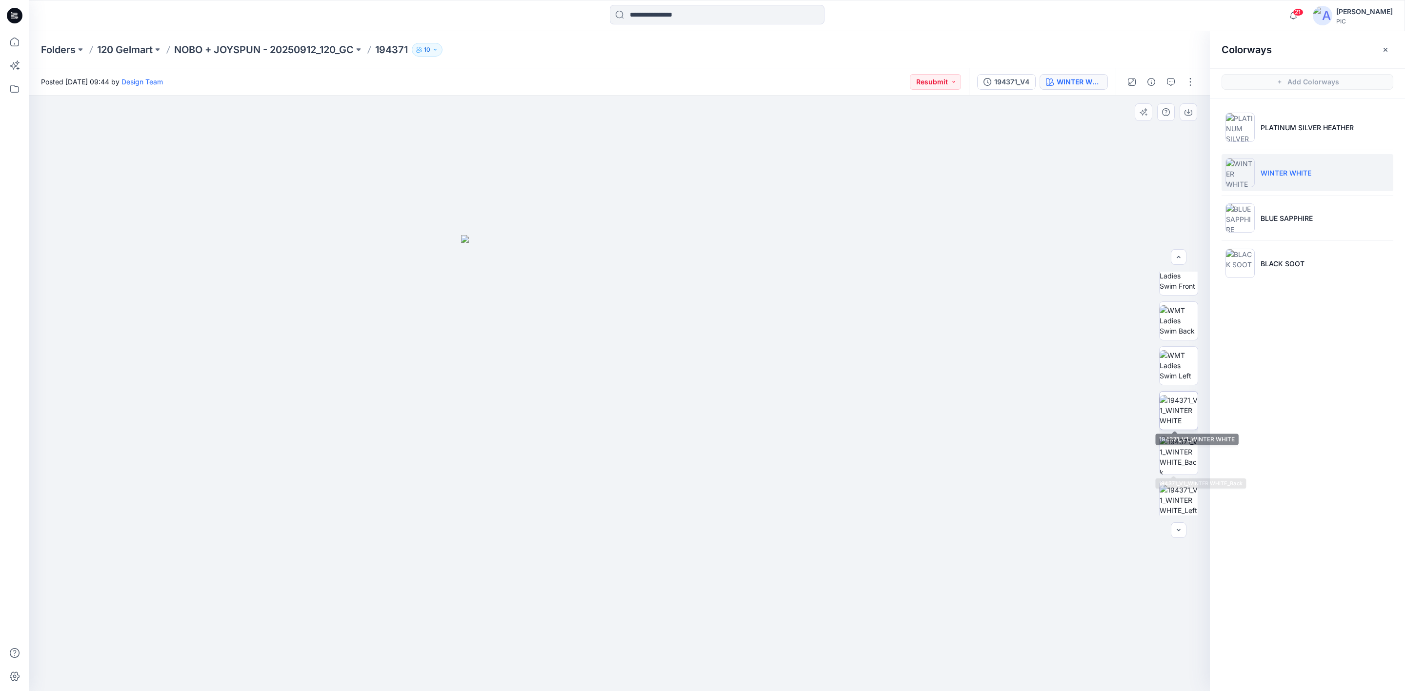
click at [1167, 406] on img at bounding box center [1178, 410] width 38 height 31
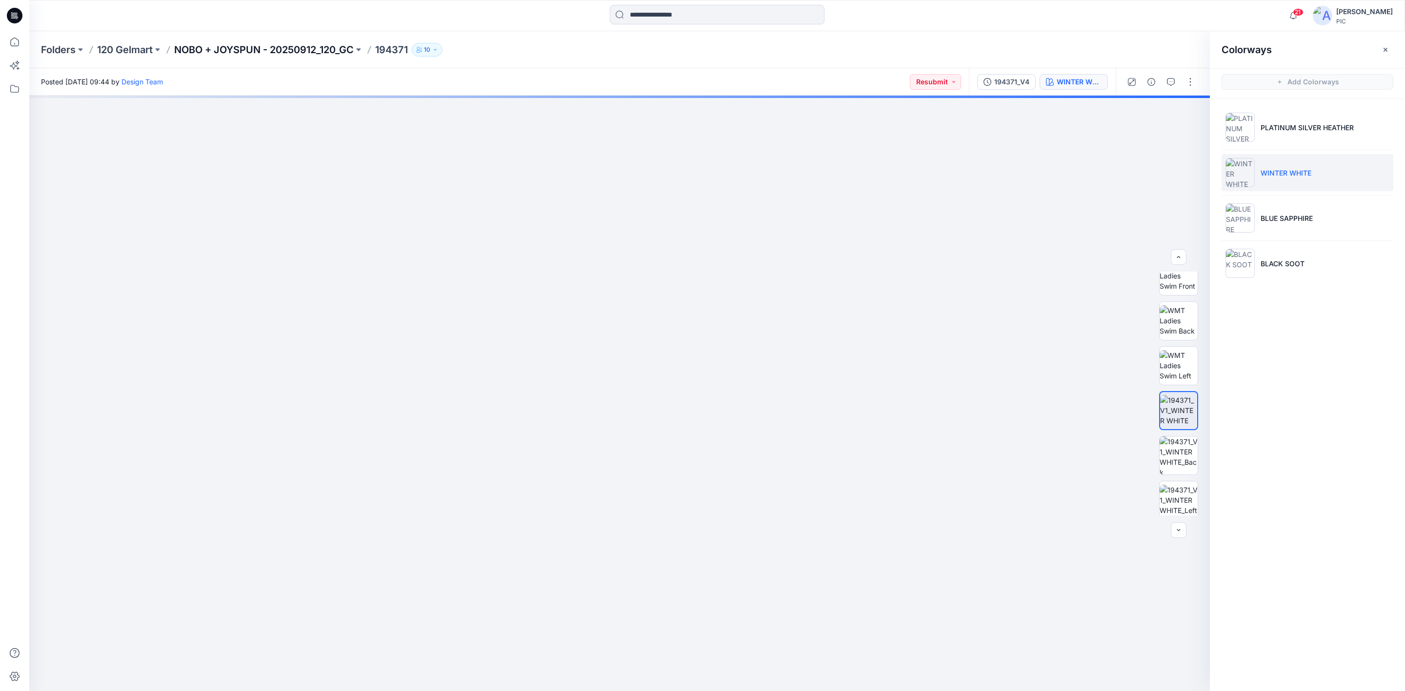
click at [200, 53] on p "NOBO + JOYSPUN - 20250912_120_GC" at bounding box center [264, 50] width 180 height 14
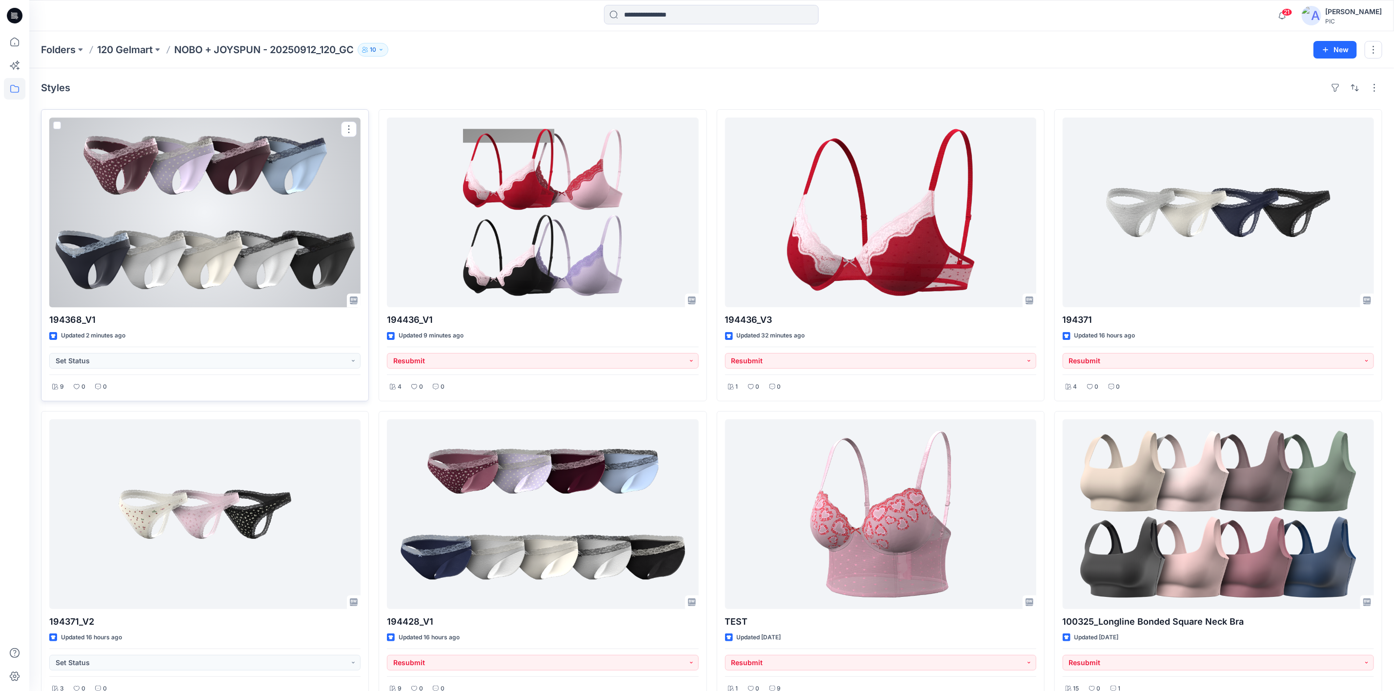
click at [185, 220] on div at bounding box center [204, 213] width 311 height 190
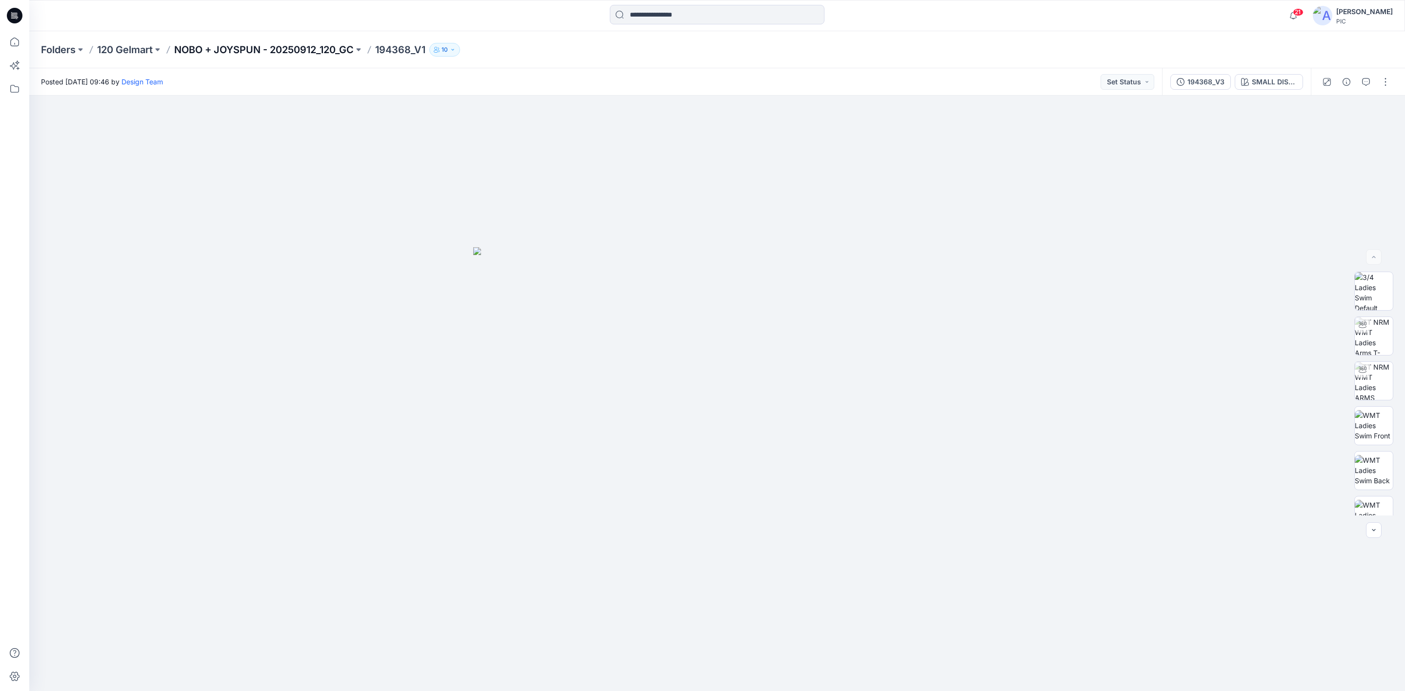
click at [291, 50] on p "NOBO + JOYSPUN - 20250912_120_GC" at bounding box center [264, 50] width 180 height 14
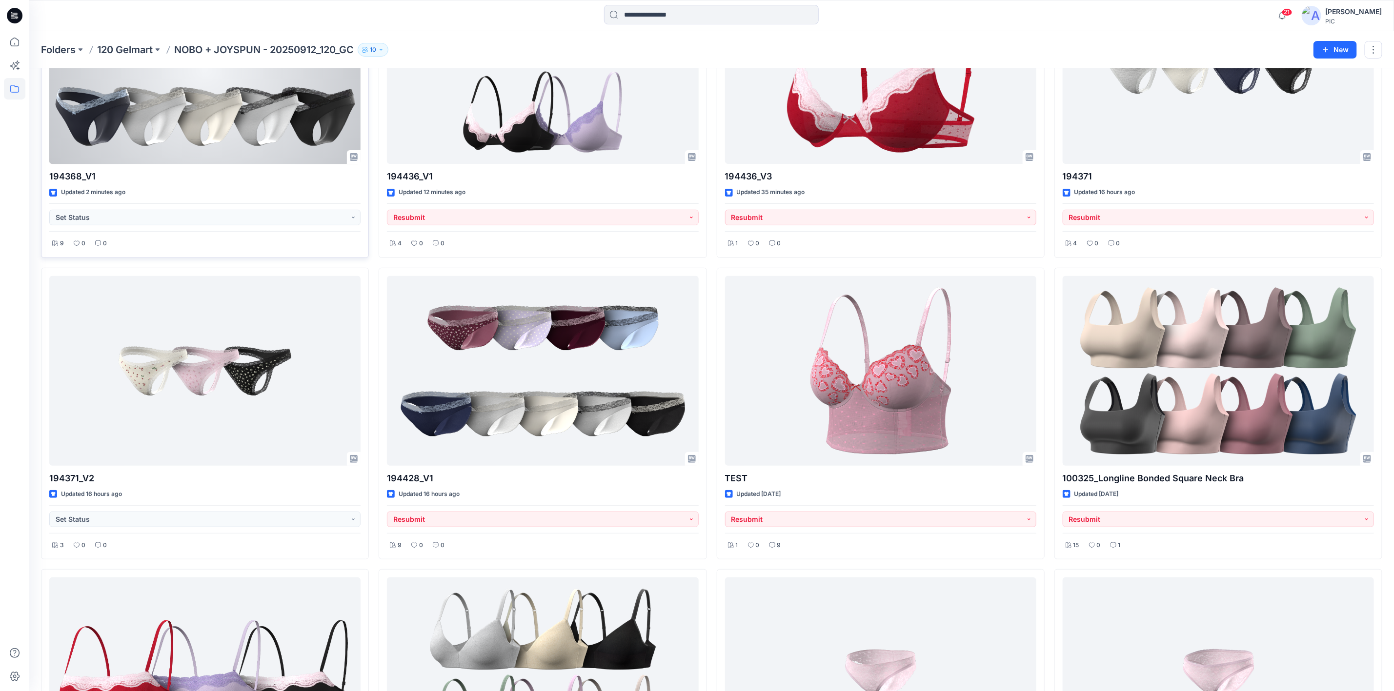
scroll to position [146, 0]
